Goal: Task Accomplishment & Management: Complete application form

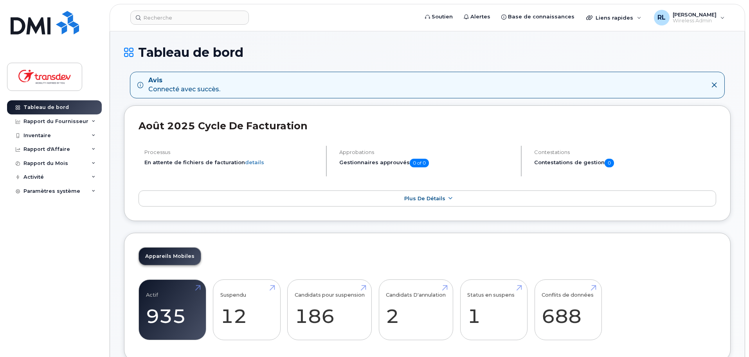
scroll to position [835, 0]
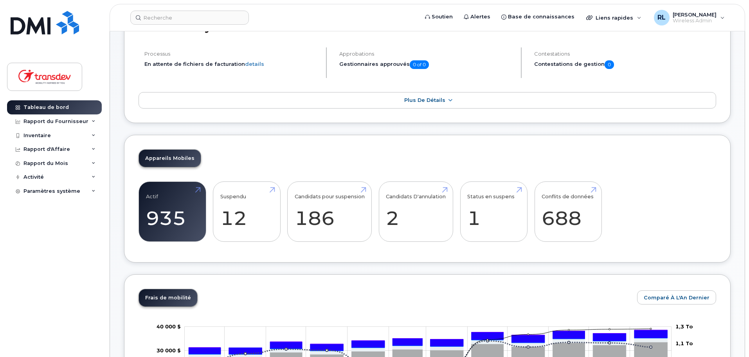
scroll to position [78, 0]
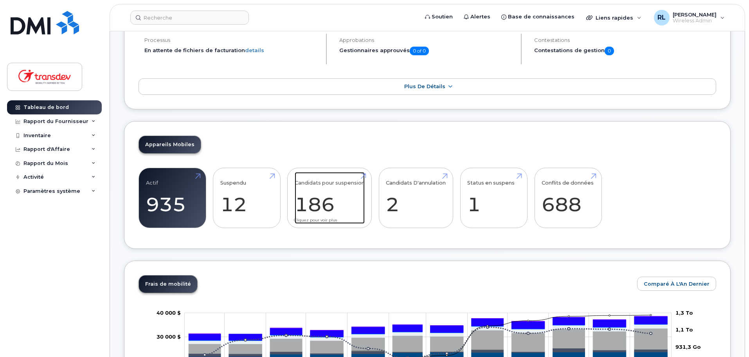
click at [305, 205] on link "Candidats pour suspension 186" at bounding box center [330, 198] width 70 height 52
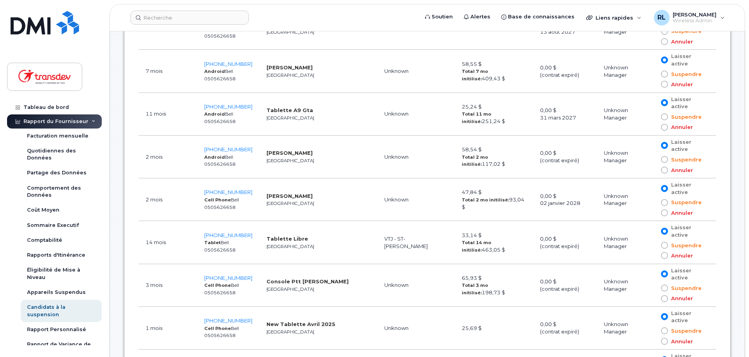
scroll to position [626, 0]
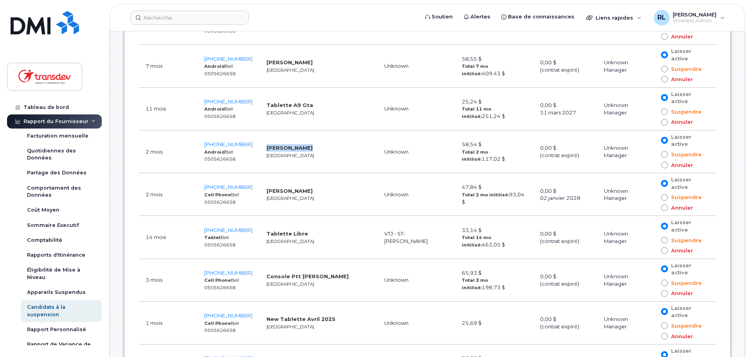
drag, startPoint x: 262, startPoint y: 148, endPoint x: 314, endPoint y: 147, distance: 52.5
click at [314, 147] on td "Henna Humayun Toronto" at bounding box center [319, 151] width 118 height 43
drag, startPoint x: 312, startPoint y: 153, endPoint x: 327, endPoint y: 154, distance: 14.9
click at [312, 153] on td "Henna Humayun Toronto" at bounding box center [319, 151] width 118 height 43
click at [330, 196] on td "Mikael Debrincat Toronto" at bounding box center [319, 194] width 118 height 43
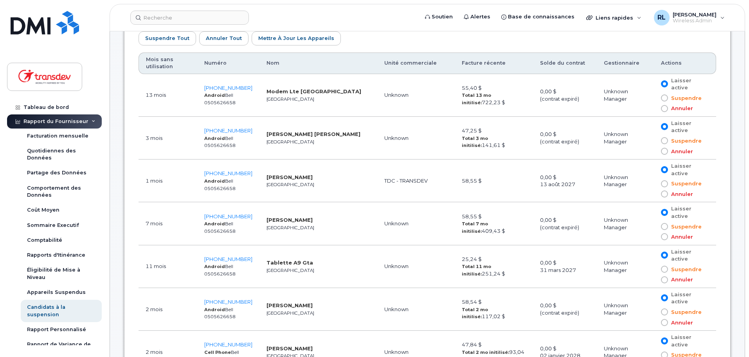
scroll to position [470, 0]
click at [156, 60] on th "Mois sans utilisation" at bounding box center [168, 63] width 59 height 22
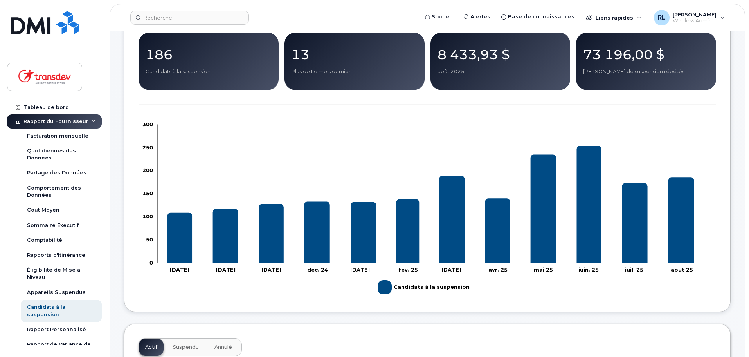
scroll to position [39, 0]
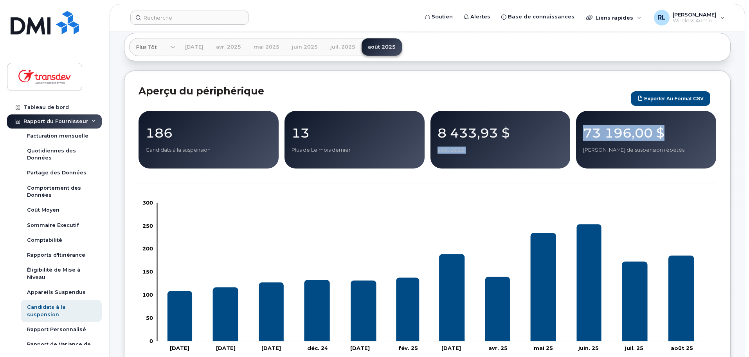
drag, startPoint x: 667, startPoint y: 131, endPoint x: 572, endPoint y: 132, distance: 95.1
click at [570, 131] on div "186 Candidats à la suspension 13 Plus de Le mois dernier 8 433,93 $ août 2025 7…" at bounding box center [428, 140] width 578 height 58
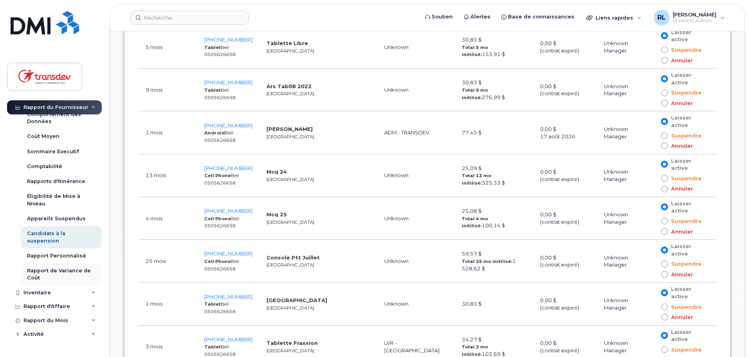
scroll to position [83, 0]
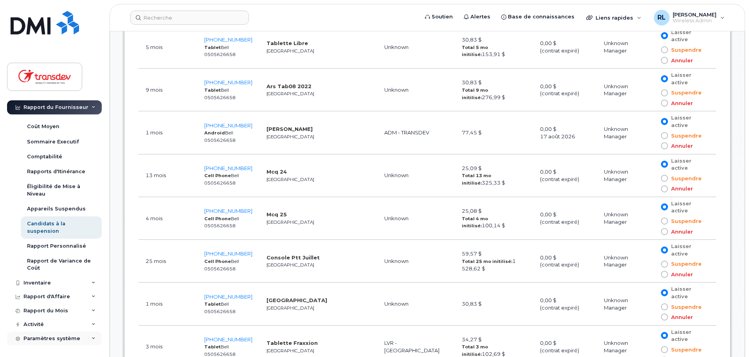
click at [34, 338] on div "Paramètres système" at bounding box center [51, 338] width 57 height 6
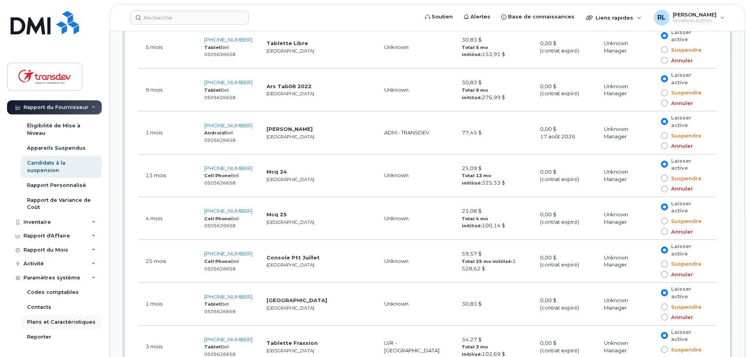
scroll to position [211, 0]
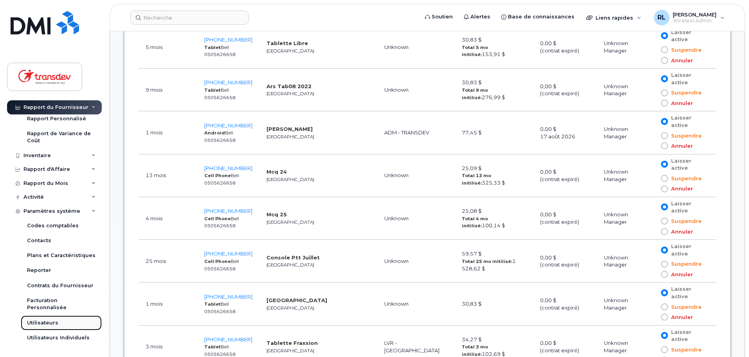
click at [52, 323] on div "Utilisateurs" at bounding box center [42, 322] width 31 height 7
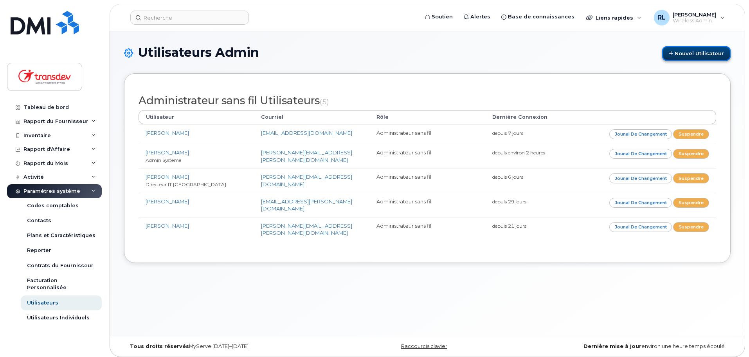
click at [689, 53] on link "Nouvel utilisateur" at bounding box center [696, 53] width 69 height 14
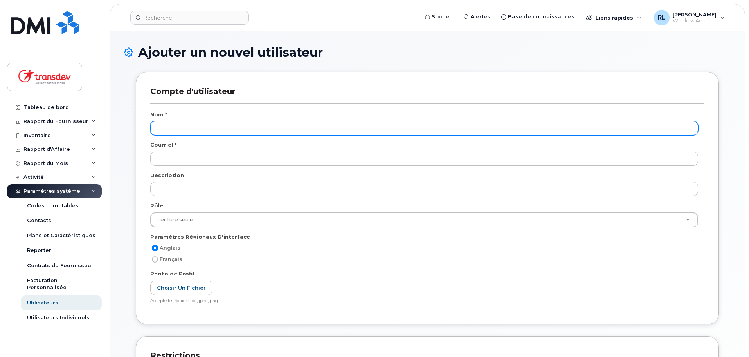
click at [200, 127] on input "text" at bounding box center [424, 128] width 548 height 14
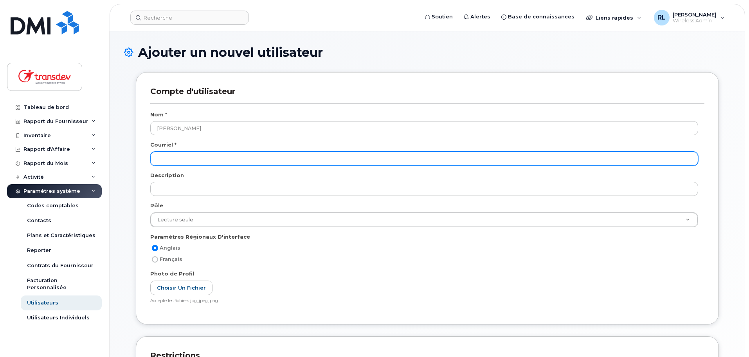
drag, startPoint x: 333, startPoint y: 155, endPoint x: 314, endPoint y: 150, distance: 19.4
click at [333, 155] on input "email" at bounding box center [424, 159] width 548 height 14
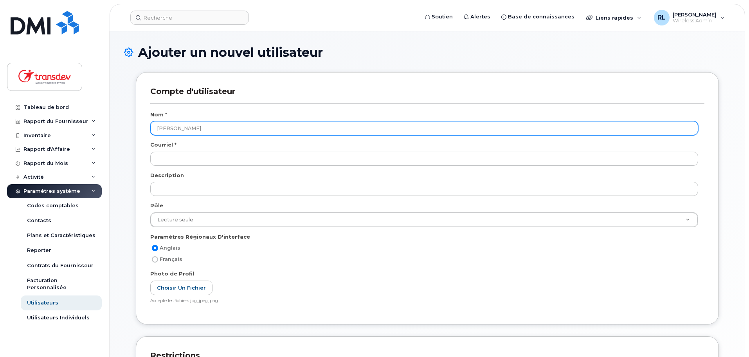
drag, startPoint x: 188, startPoint y: 126, endPoint x: 155, endPoint y: 124, distance: 32.9
click at [154, 124] on input "[PERSON_NAME]" at bounding box center [424, 128] width 548 height 14
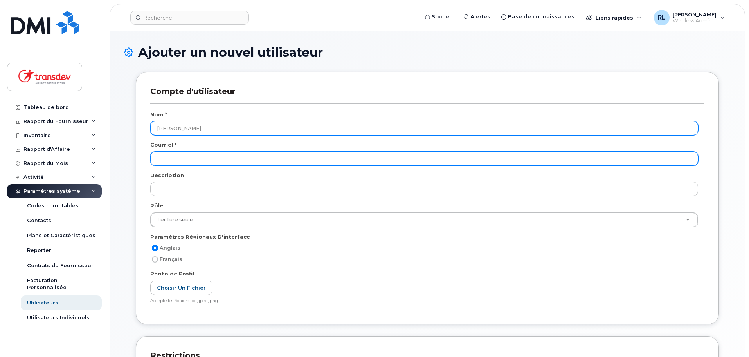
type input "[PERSON_NAME]"
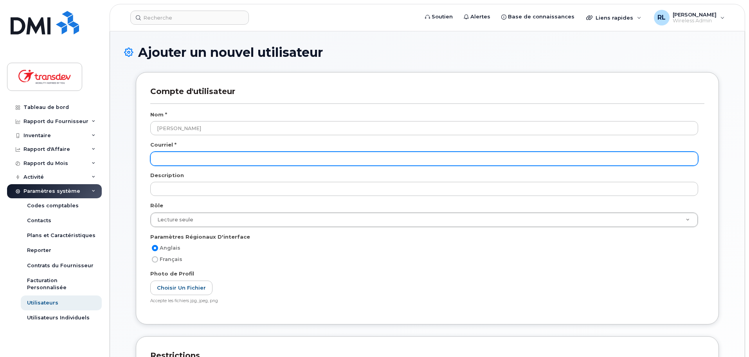
click at [187, 163] on input "email" at bounding box center [424, 159] width 548 height 14
click at [178, 159] on input "email" at bounding box center [424, 159] width 548 height 14
paste input "[PERSON_NAME][EMAIL_ADDRESS][PERSON_NAME][DOMAIN_NAME]"
type input "[PERSON_NAME][EMAIL_ADDRESS][PERSON_NAME][DOMAIN_NAME]"
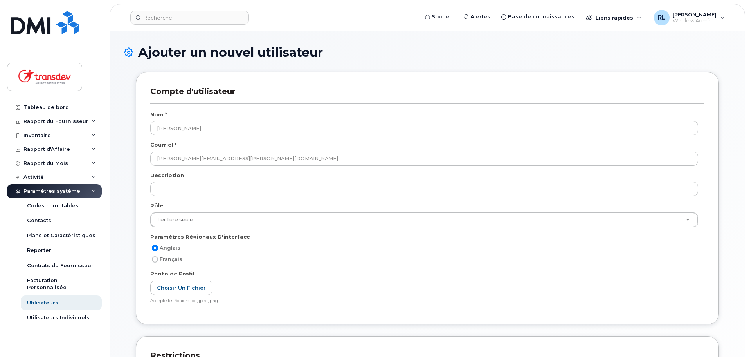
click at [340, 181] on div "Description" at bounding box center [427, 176] width 554 height 11
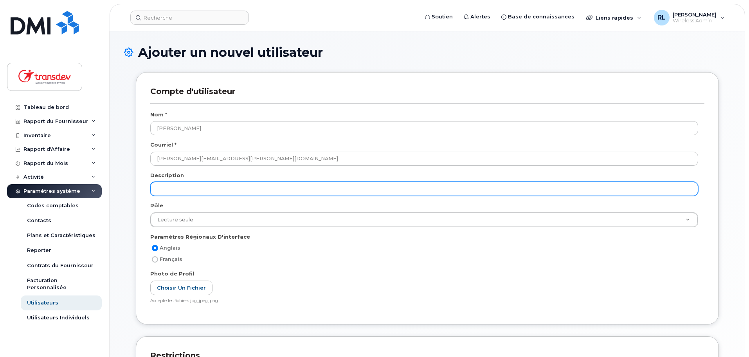
click at [220, 191] on input "text" at bounding box center [424, 189] width 548 height 14
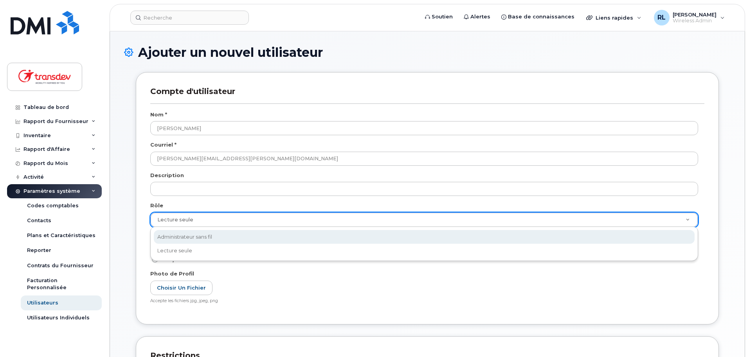
select select "wireless_admin"
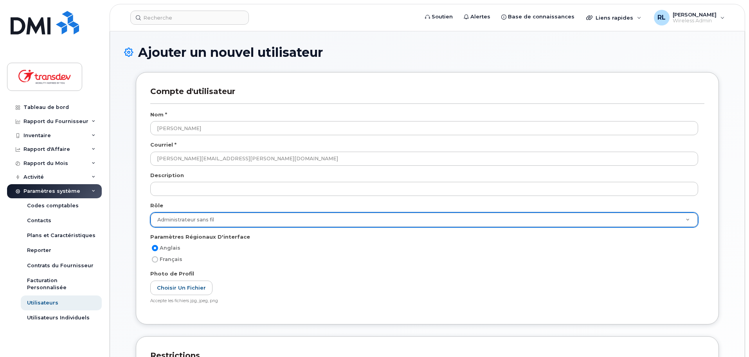
click at [167, 257] on span "Français" at bounding box center [171, 259] width 23 height 6
click at [158, 257] on input "Français" at bounding box center [155, 259] width 6 height 6
radio input "true"
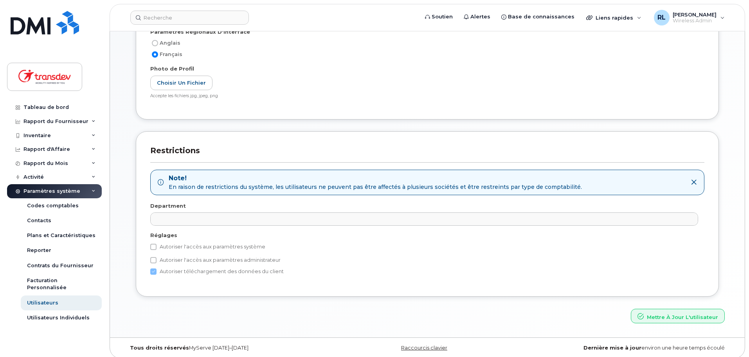
scroll to position [210, 0]
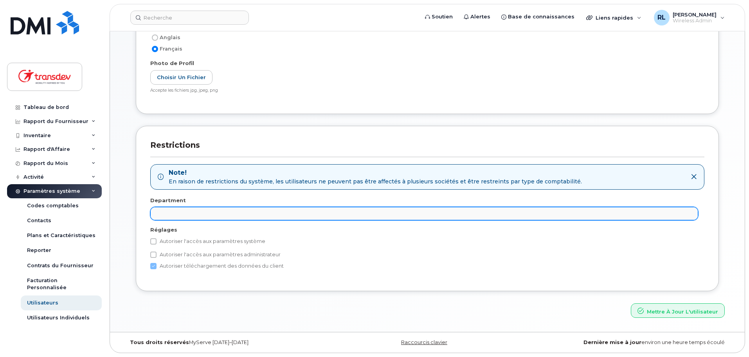
click at [170, 216] on ul at bounding box center [424, 213] width 547 height 13
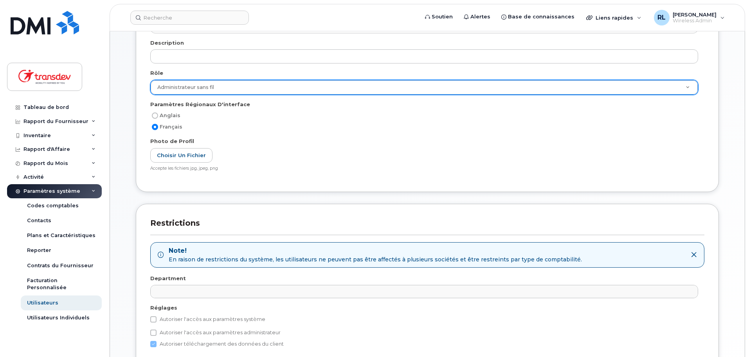
scroll to position [14, 0]
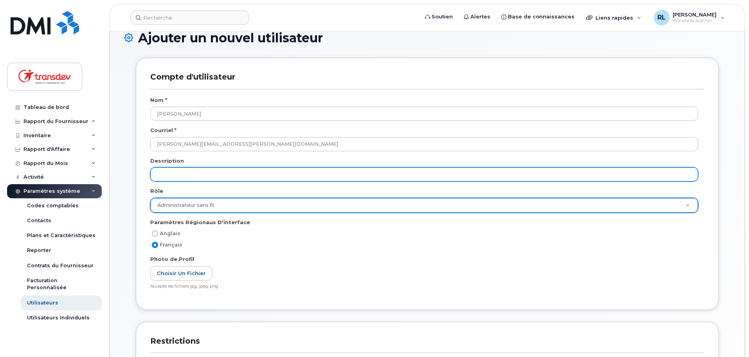
click at [213, 169] on input "text" at bounding box center [424, 174] width 548 height 14
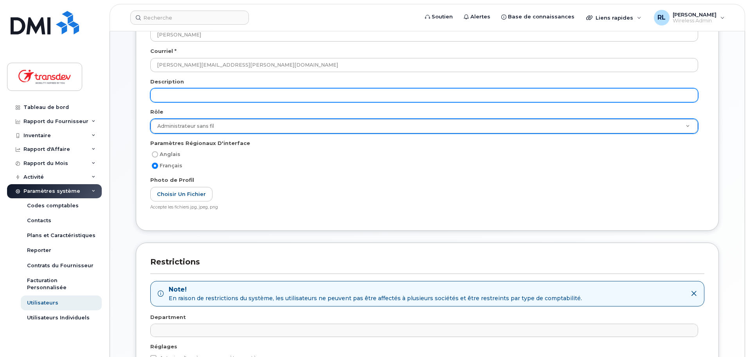
scroll to position [210, 0]
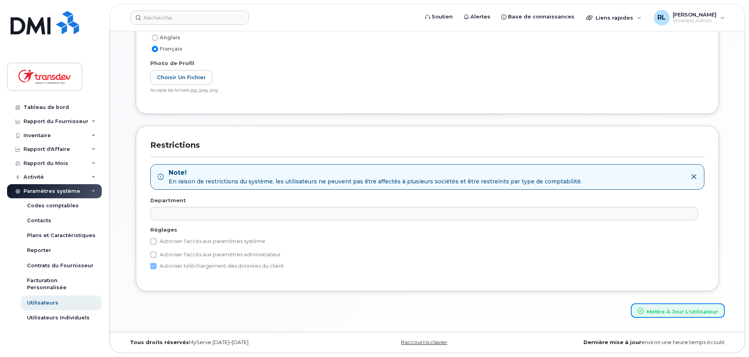
drag, startPoint x: 684, startPoint y: 310, endPoint x: 662, endPoint y: 310, distance: 22.3
click at [684, 310] on button "Mettre à jour l'utilisateur" at bounding box center [678, 310] width 94 height 14
